Goal: Information Seeking & Learning: Learn about a topic

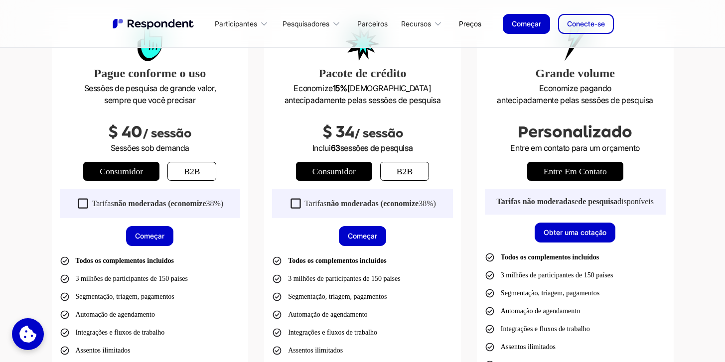
scroll to position [325, 0]
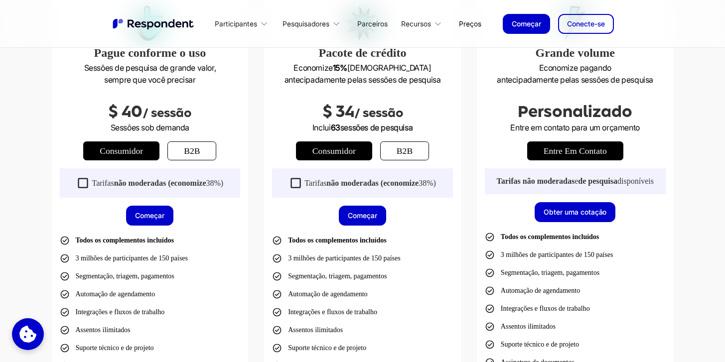
click at [201, 152] on link "b2b" at bounding box center [191, 150] width 49 height 19
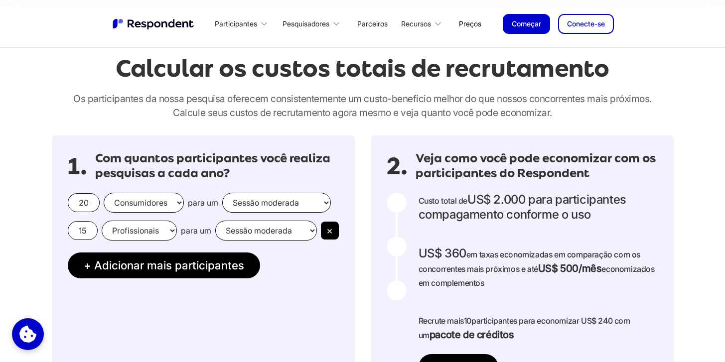
scroll to position [820, 0]
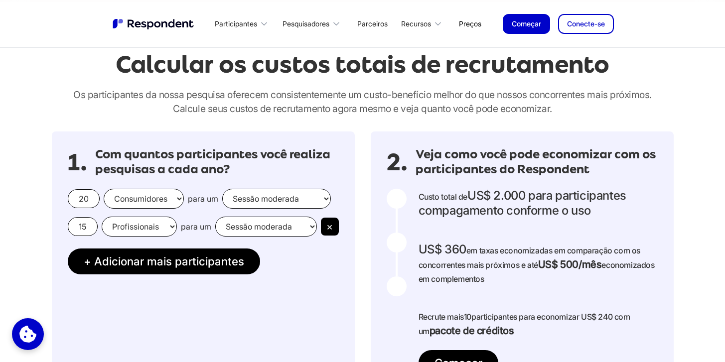
click at [84, 201] on input "20" at bounding box center [84, 198] width 32 height 19
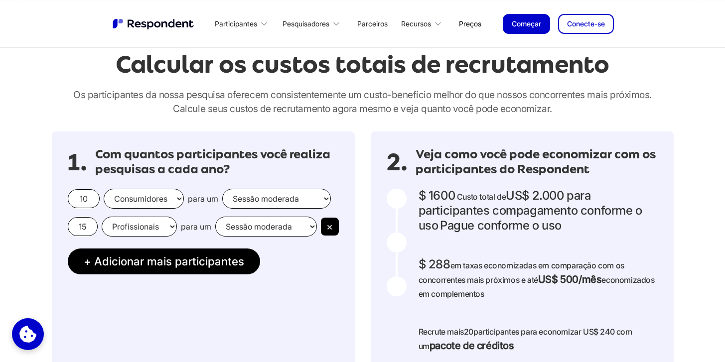
type input "10"
click at [149, 198] on select "Consumidores Profissionais" at bounding box center [144, 199] width 80 height 20
select select "professionals"
click at [104, 189] on select "Consumidores Profissionais" at bounding box center [144, 199] width 80 height 20
click at [265, 200] on select "Sessão moderada Sessão não moderada" at bounding box center [276, 199] width 109 height 20
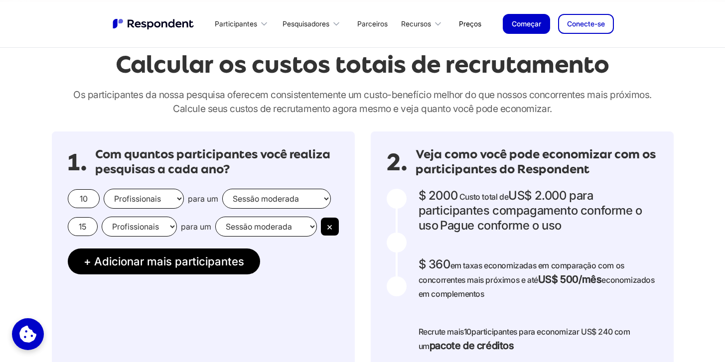
click at [222, 189] on select "Sessão moderada Sessão não moderada" at bounding box center [276, 199] width 109 height 20
click at [295, 201] on select "Sessão moderada Sessão não moderada" at bounding box center [276, 199] width 109 height 20
select select "unmoderated"
click at [222, 189] on select "Sessão moderada Sessão não moderada" at bounding box center [276, 199] width 109 height 20
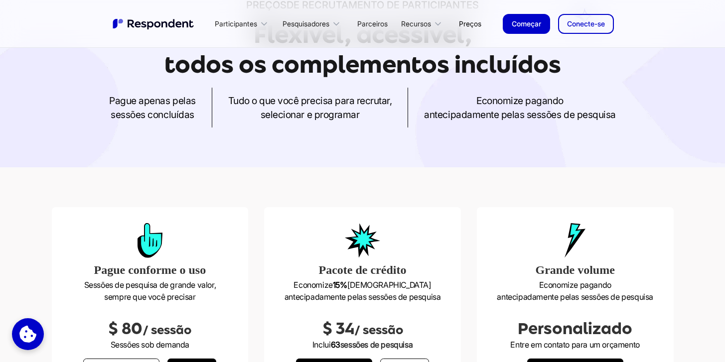
scroll to position [0, 0]
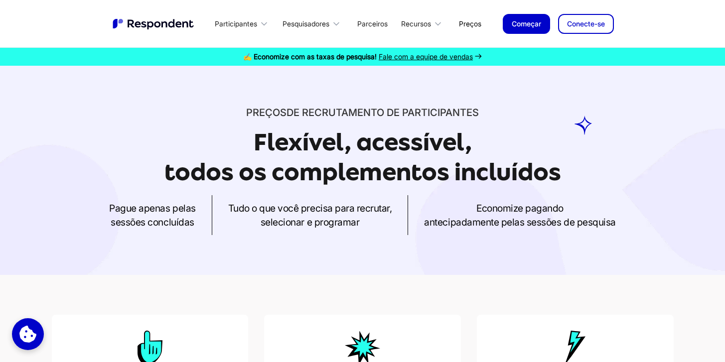
click at [147, 26] on img "lar" at bounding box center [154, 23] width 85 height 13
